Goal: Go to known website: Access a specific website the user already knows

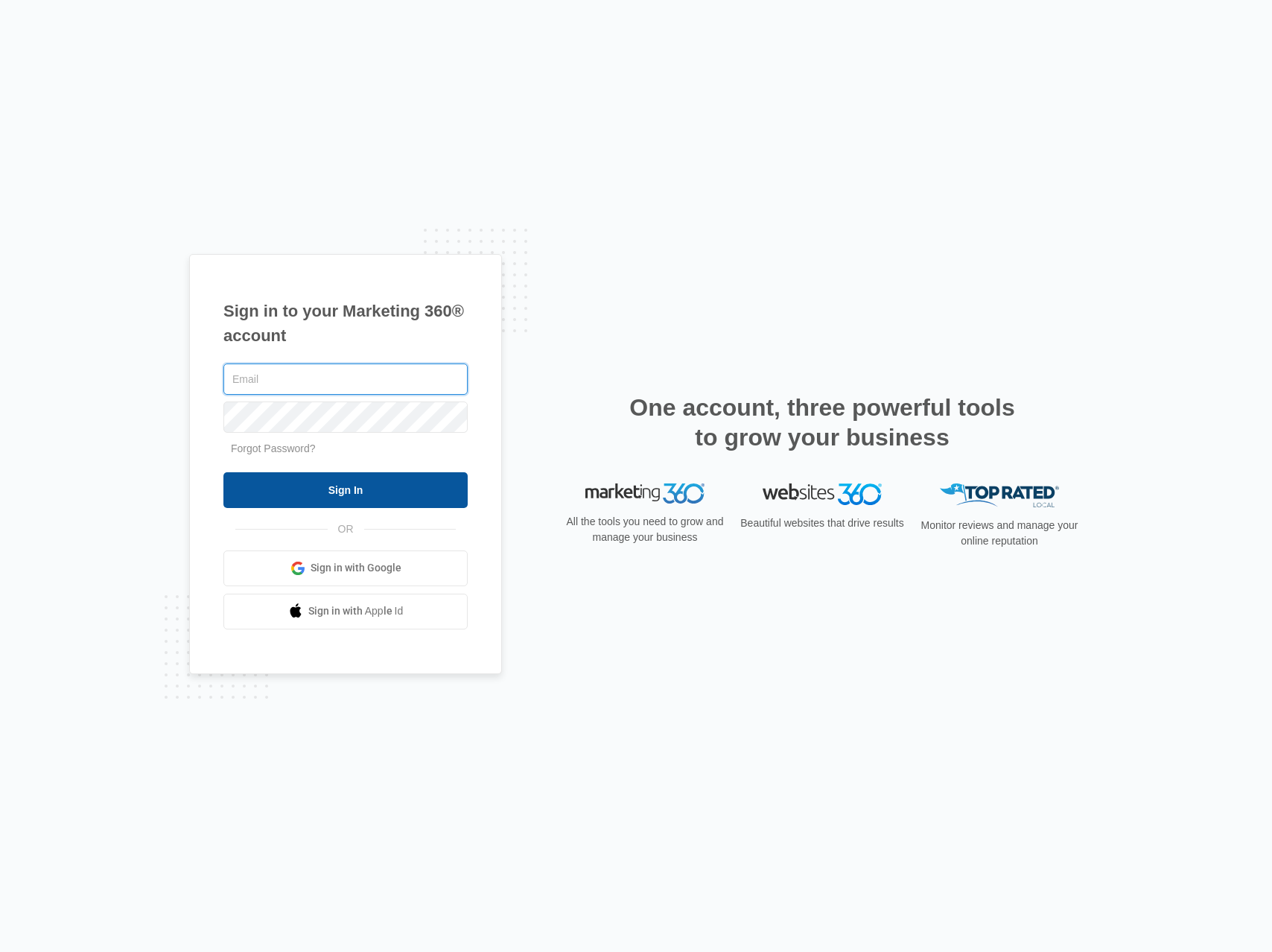
type input "[PERSON_NAME][EMAIL_ADDRESS][DOMAIN_NAME]"
click at [389, 488] on input "Sign In" at bounding box center [345, 490] width 244 height 36
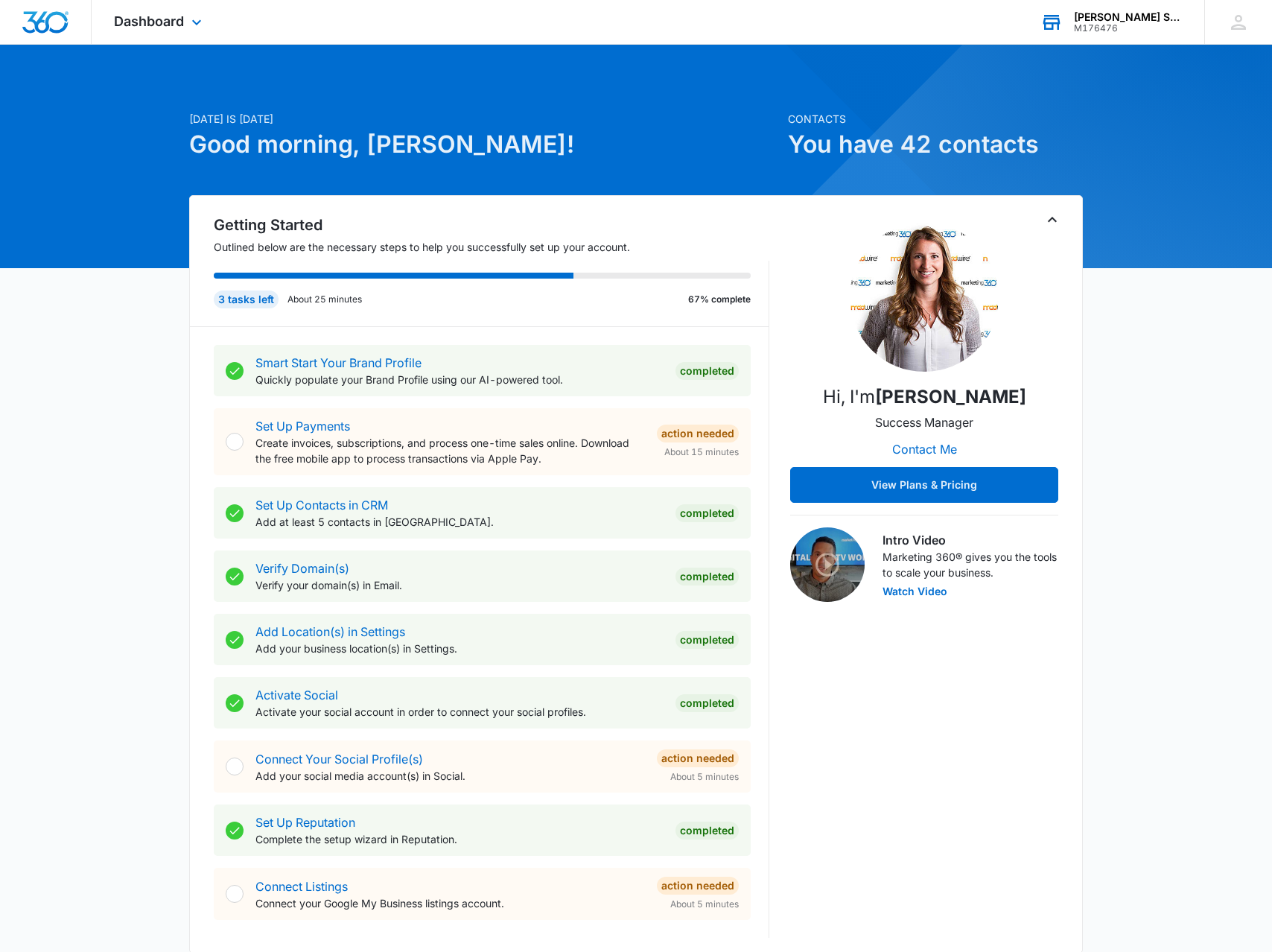
click at [1113, 25] on div "M176476" at bounding box center [1129, 28] width 109 height 10
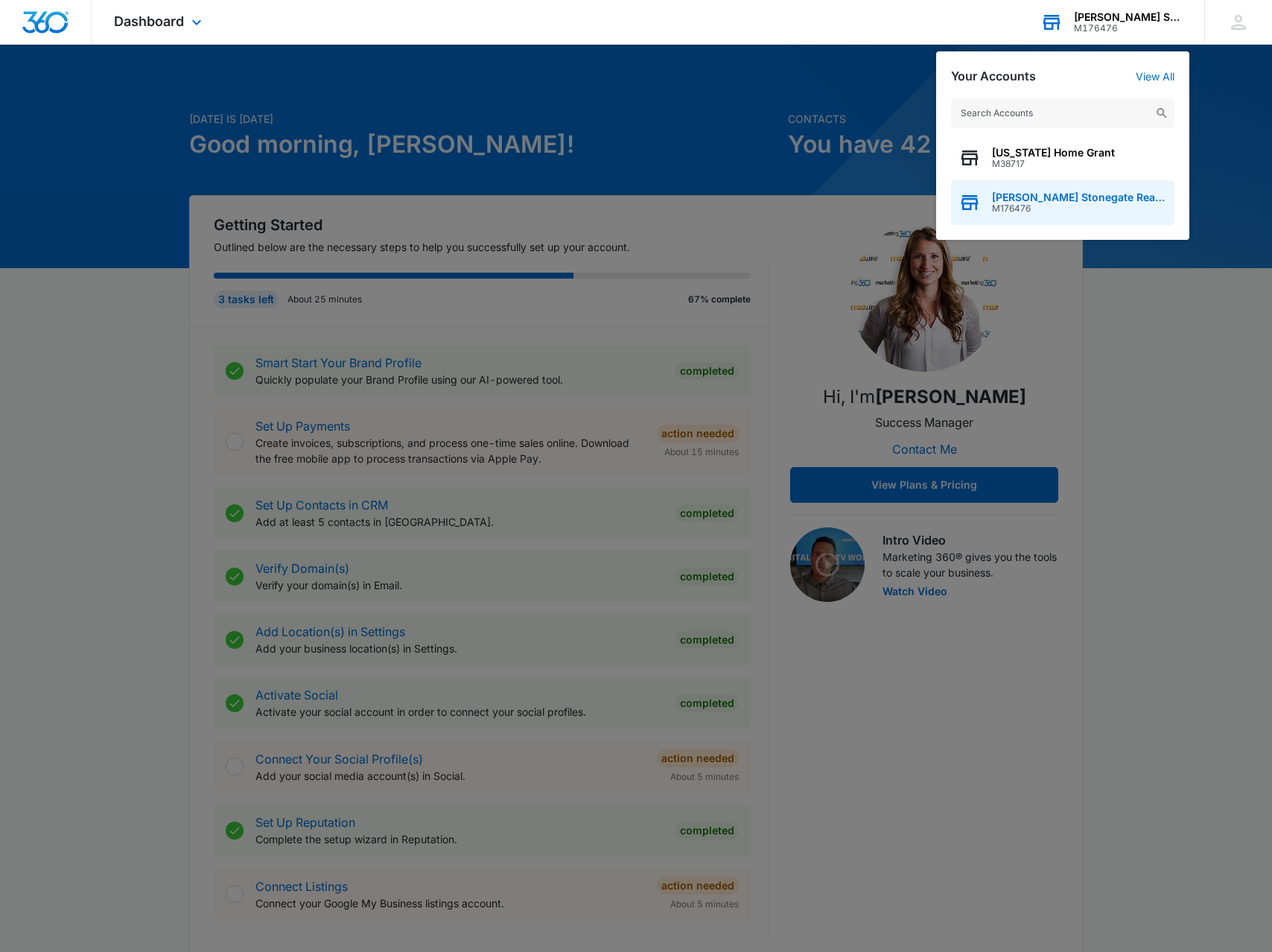
click at [1057, 200] on span "Hudson Stonegate Real Estate Corporation" at bounding box center [1080, 198] width 175 height 12
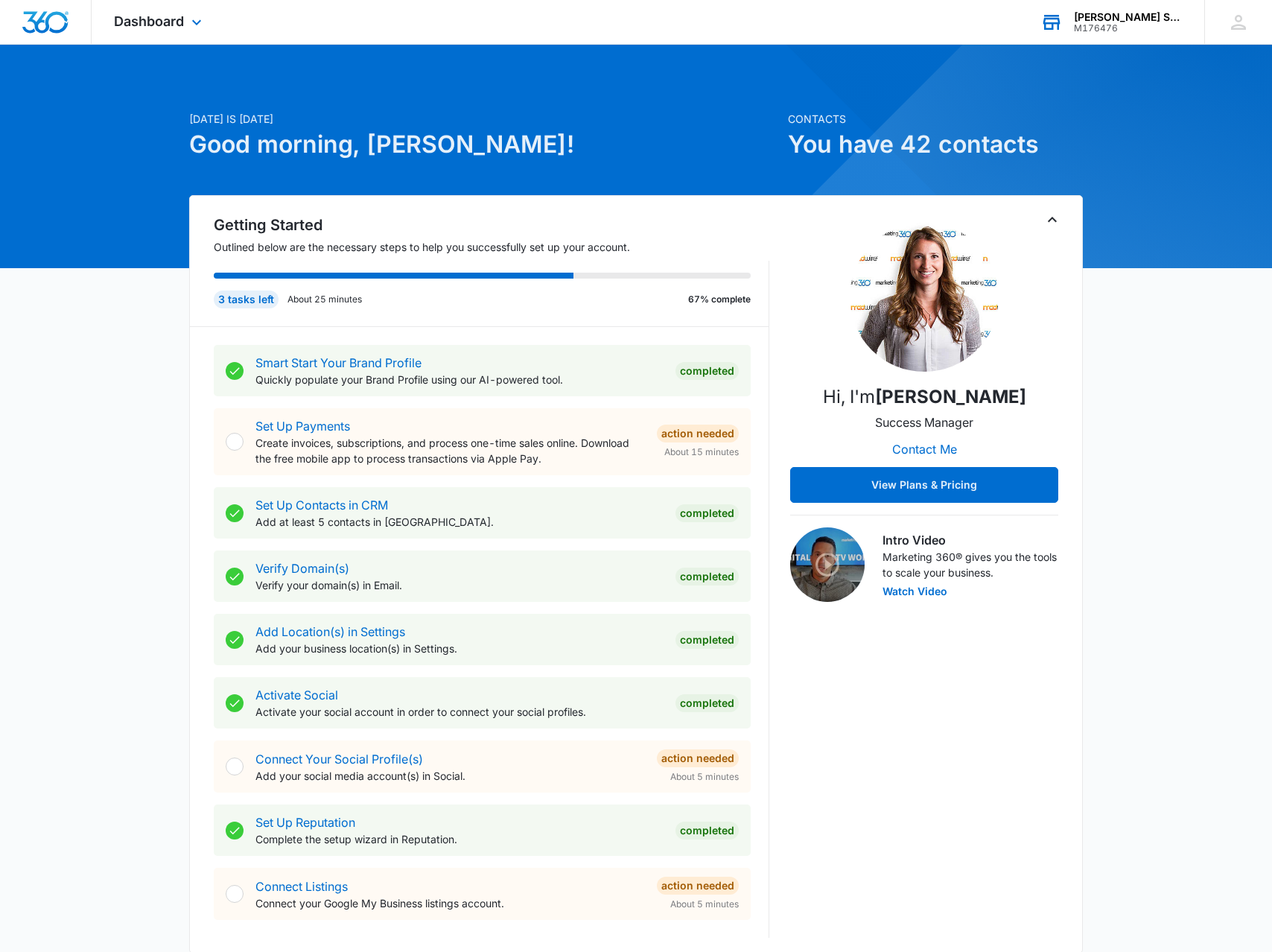
click at [175, 29] on div "Dashboard Apps Reputation Websites Forms CRM Email Social POS Content Ads Intel…" at bounding box center [160, 22] width 137 height 44
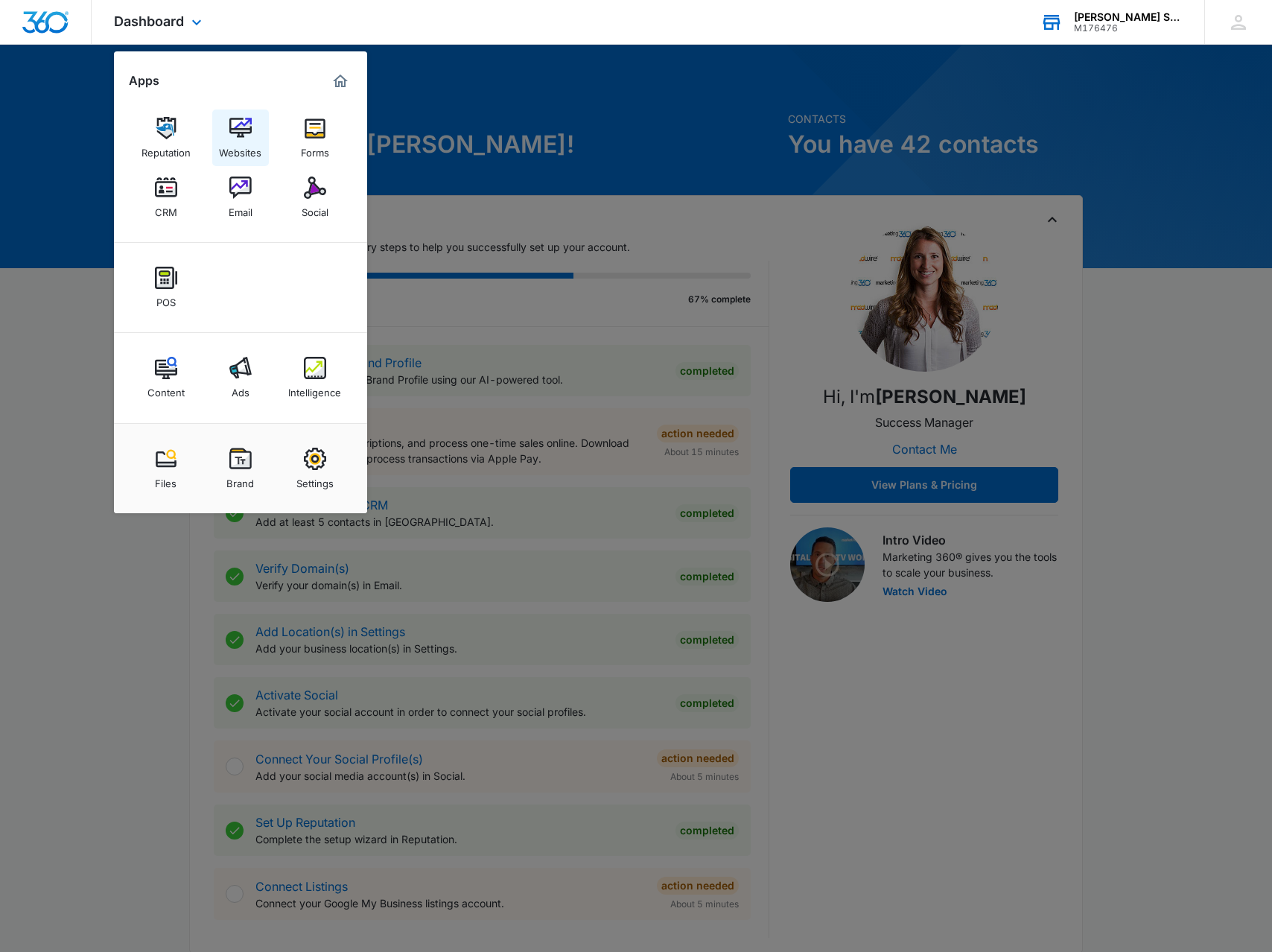
click at [227, 124] on link "Websites" at bounding box center [241, 138] width 57 height 57
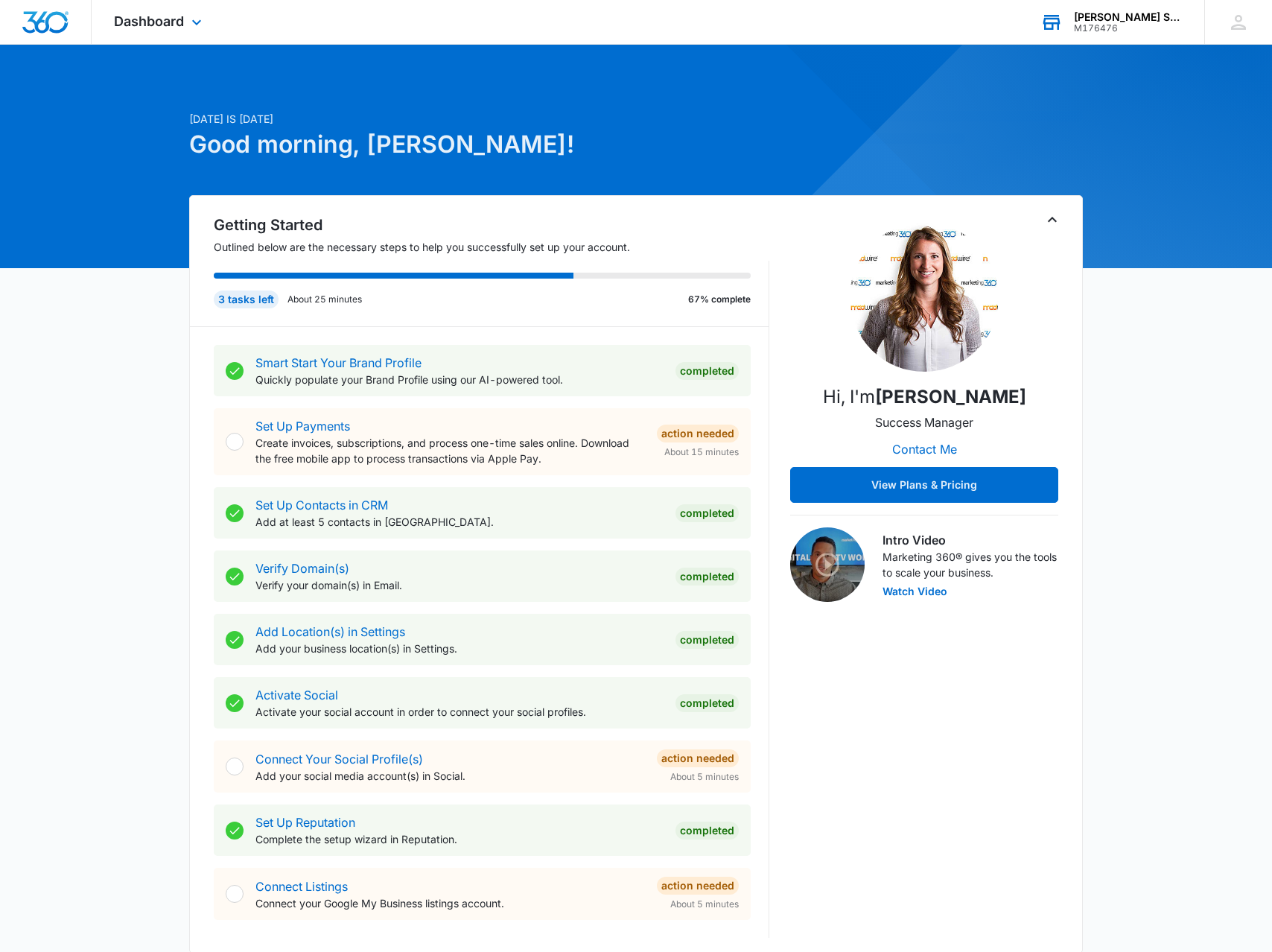
click at [1114, 27] on div "M176476" at bounding box center [1129, 28] width 109 height 10
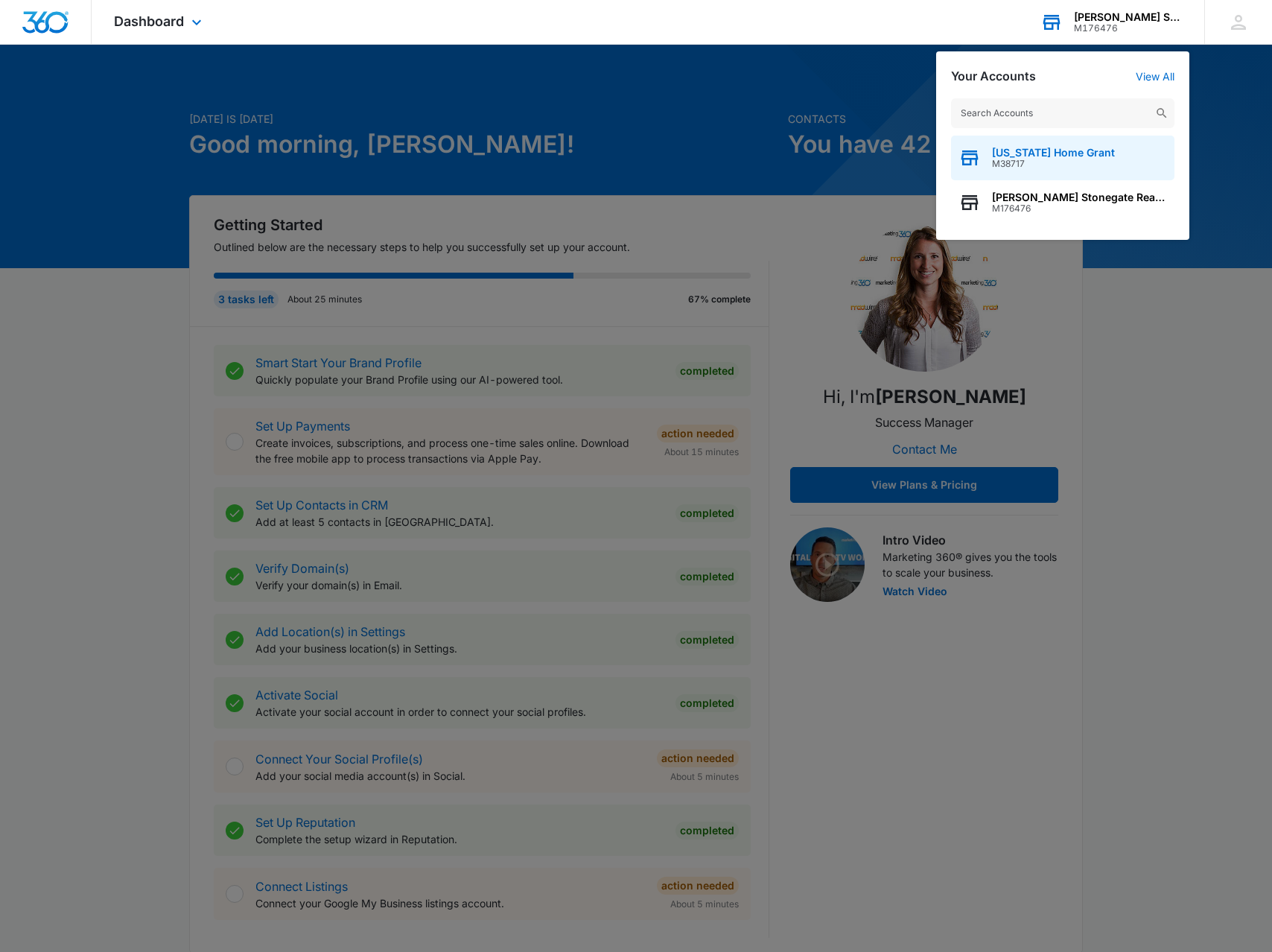
click at [1031, 159] on span "M38717" at bounding box center [1054, 163] width 123 height 10
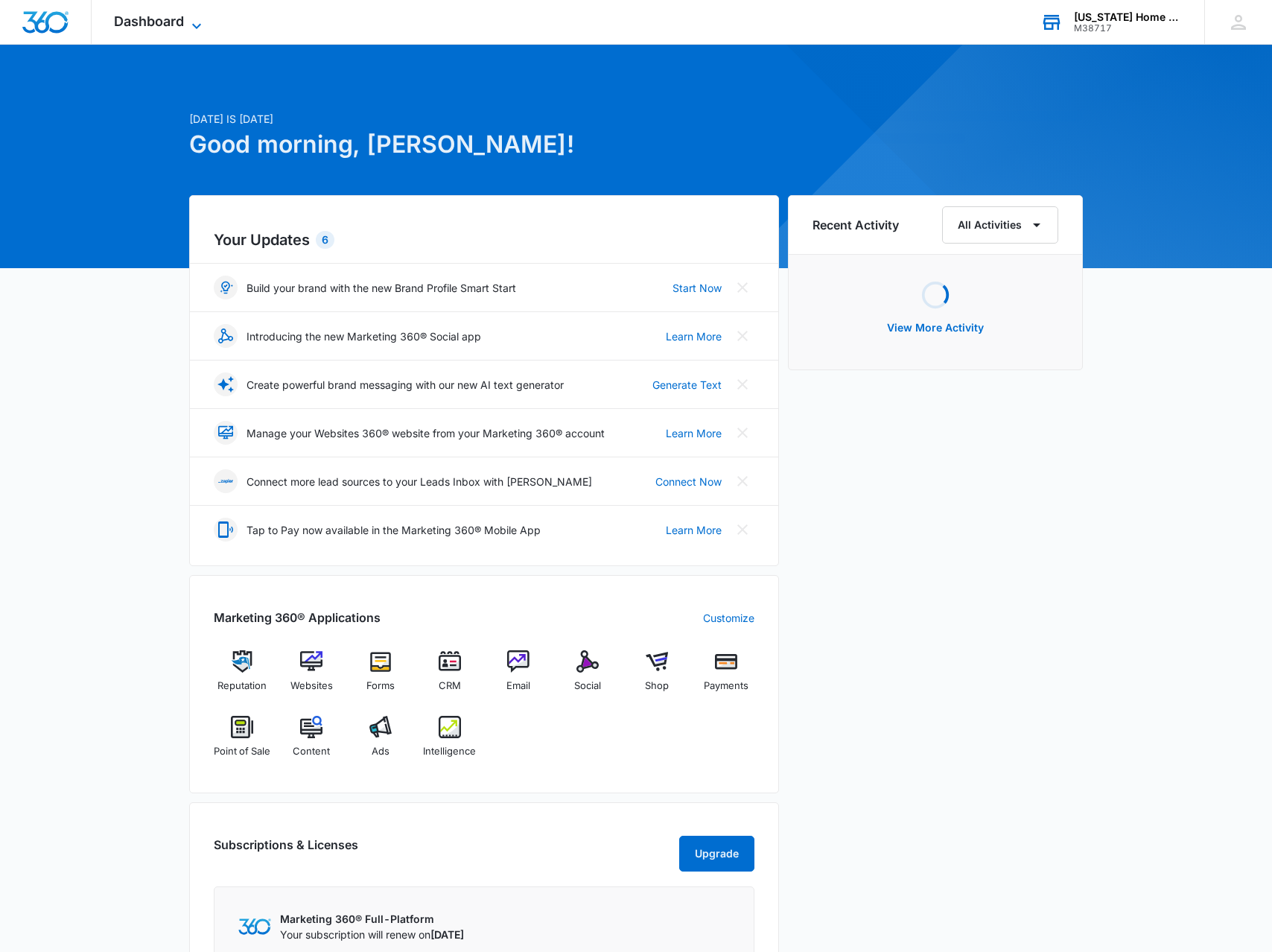
click at [183, 22] on span "Dashboard" at bounding box center [149, 21] width 70 height 15
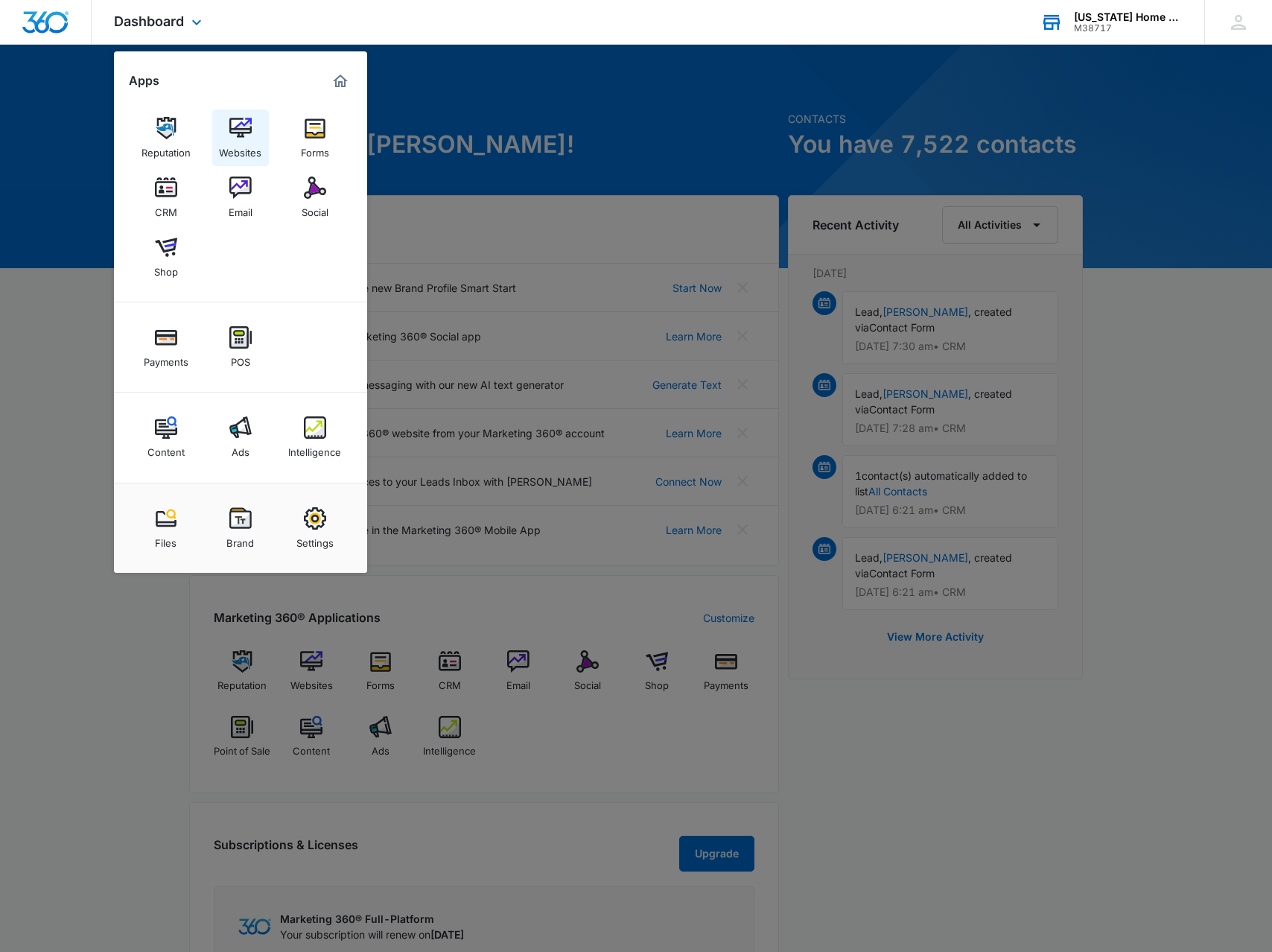
click at [252, 140] on div "Websites" at bounding box center [240, 149] width 43 height 19
